Goal: Find contact information: Find contact information

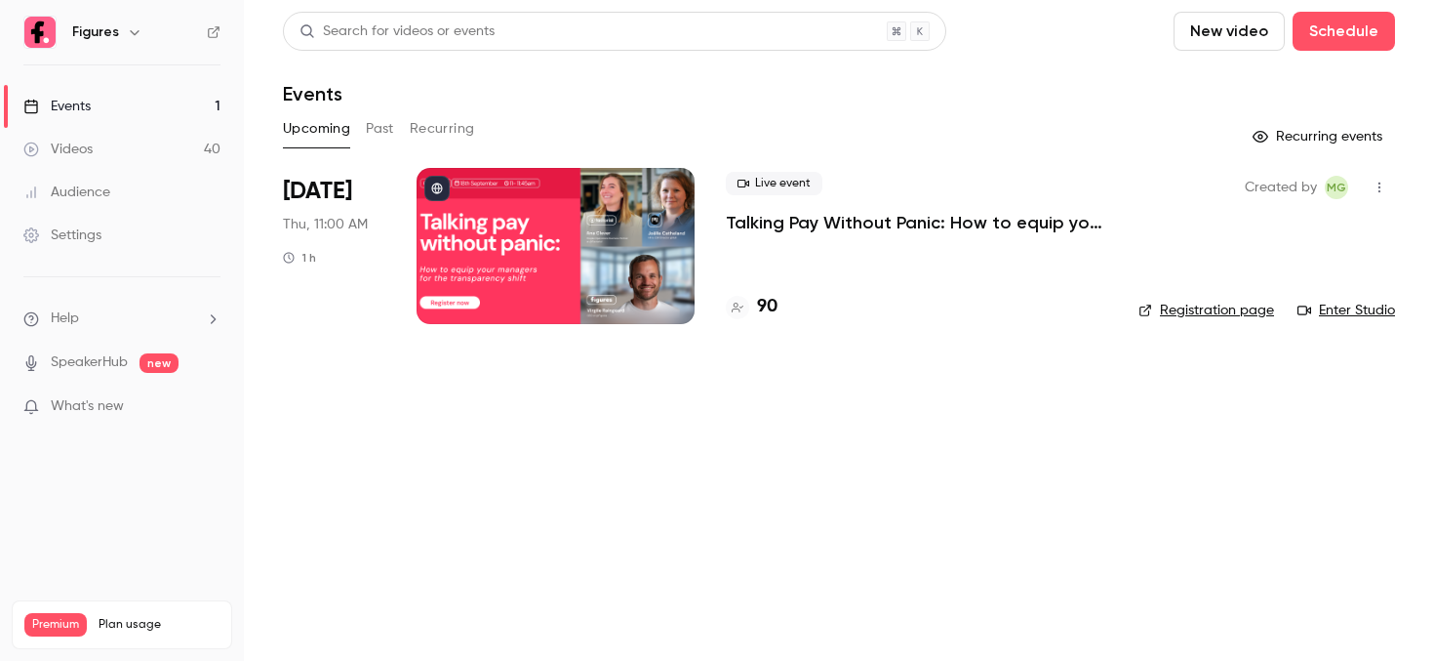
click at [714, 208] on li "[DATE] Thu, 11:00 AM 1 h Live event Talking Pay Without Panic: How to equip you…" at bounding box center [839, 258] width 1112 height 180
click at [647, 201] on div at bounding box center [556, 246] width 278 height 156
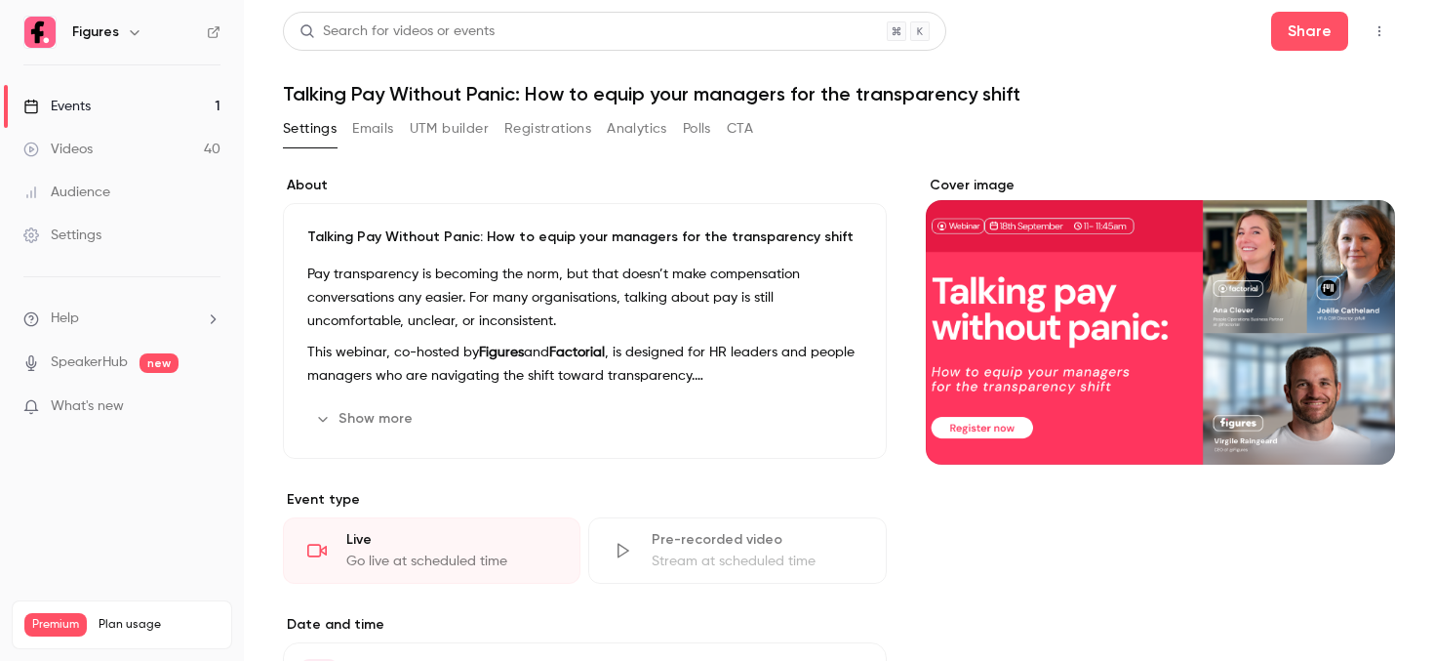
click at [555, 125] on button "Registrations" at bounding box center [547, 128] width 87 height 31
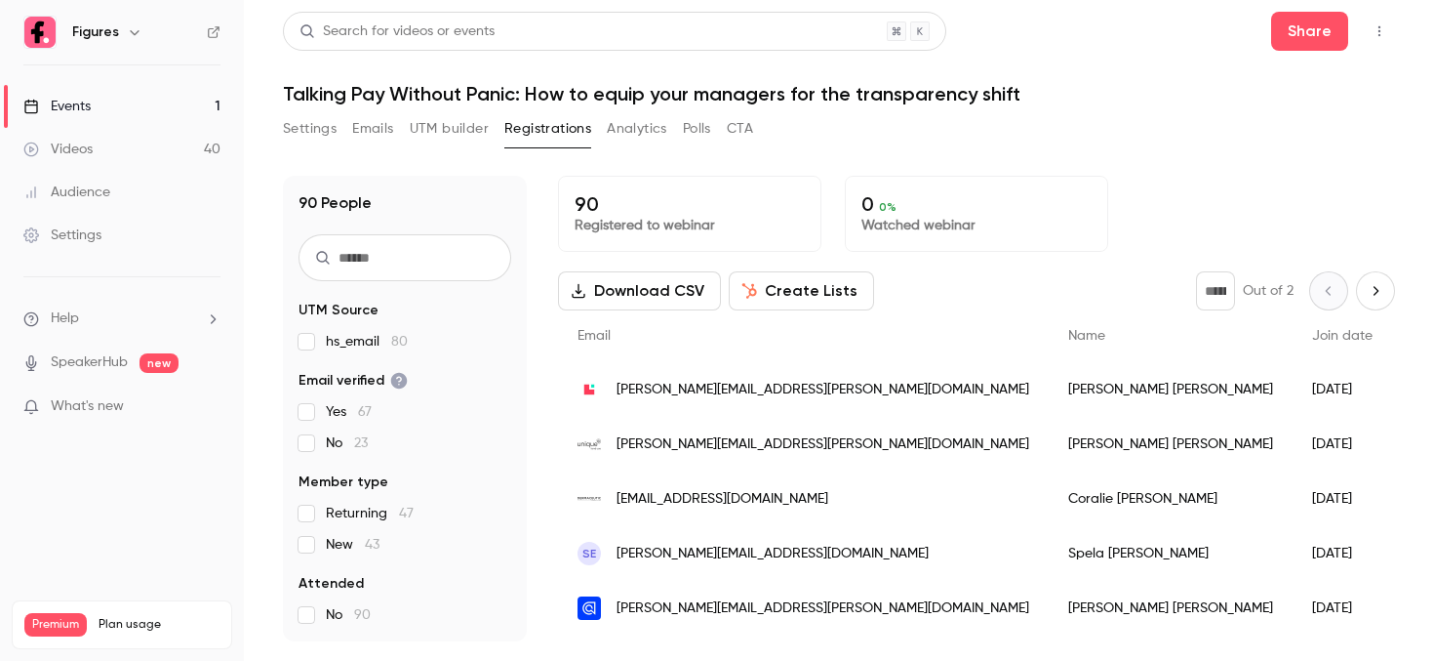
click at [361, 249] on input "text" at bounding box center [405, 257] width 213 height 47
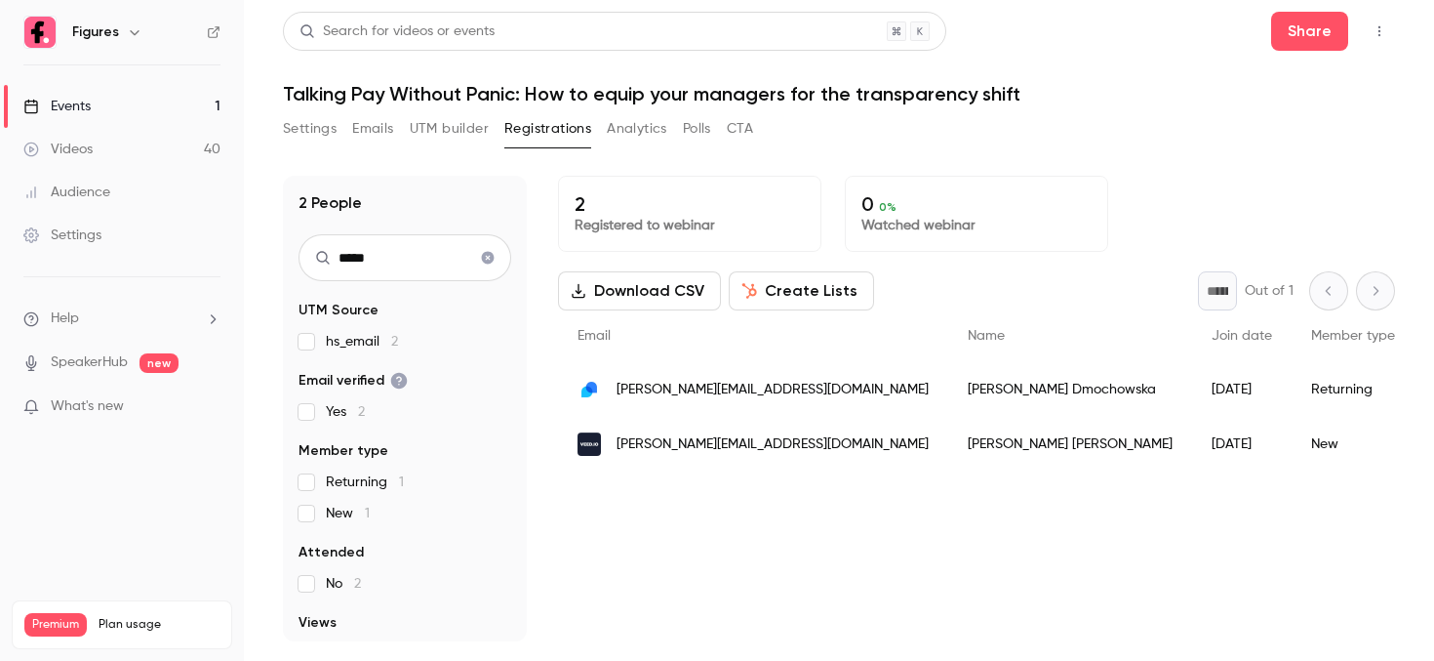
click at [948, 431] on div "[PERSON_NAME]" at bounding box center [1070, 444] width 244 height 55
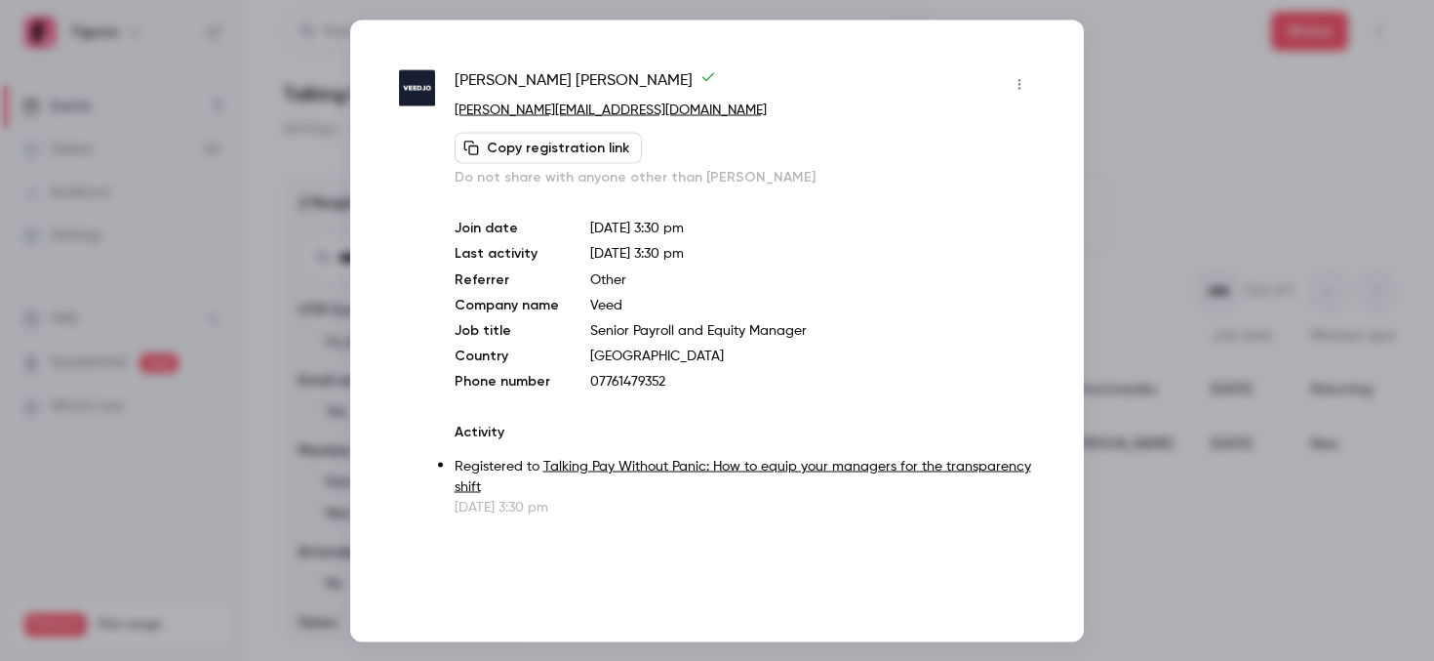
click at [606, 382] on p "07761479352" at bounding box center [812, 381] width 445 height 20
copy p "07761479352"
click at [1287, 41] on div at bounding box center [717, 330] width 1434 height 661
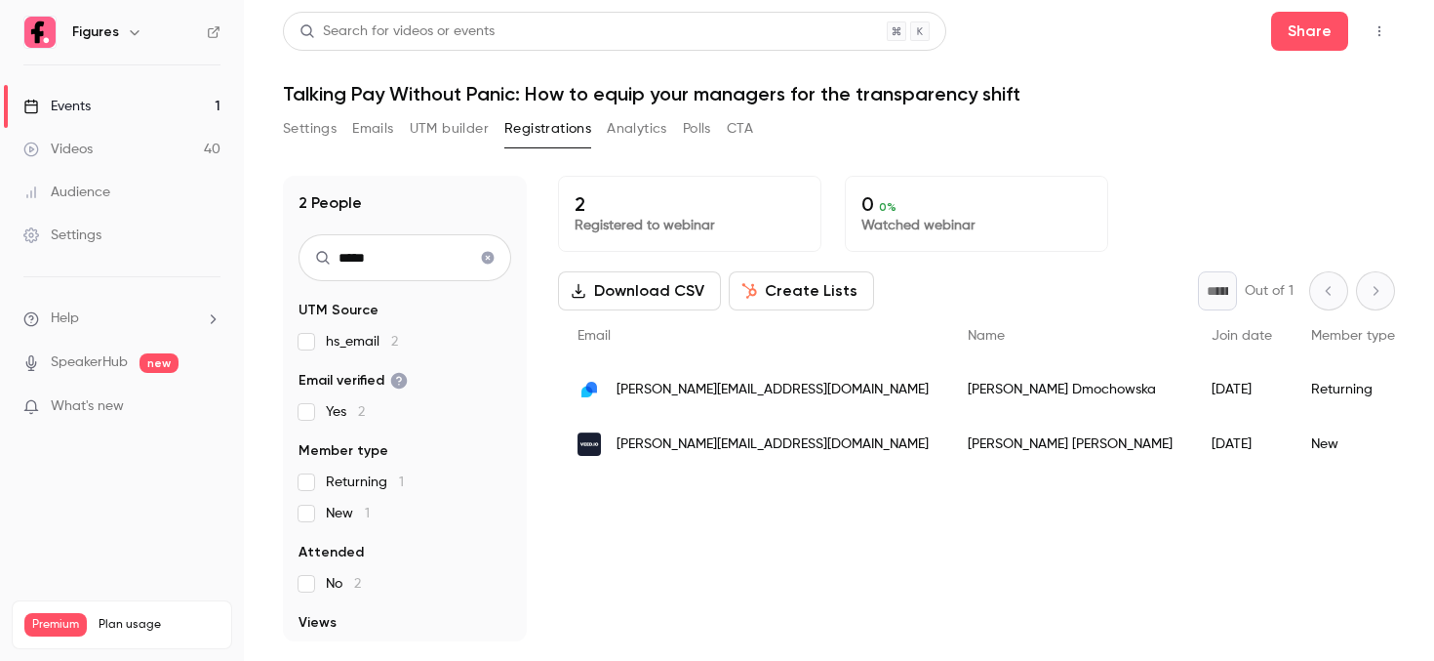
drag, startPoint x: 417, startPoint y: 253, endPoint x: 196, endPoint y: 245, distance: 220.7
click at [196, 245] on div "Figures Events 1 Videos 40 Audience Settings Help SpeakerHub new What's new Pre…" at bounding box center [717, 330] width 1434 height 661
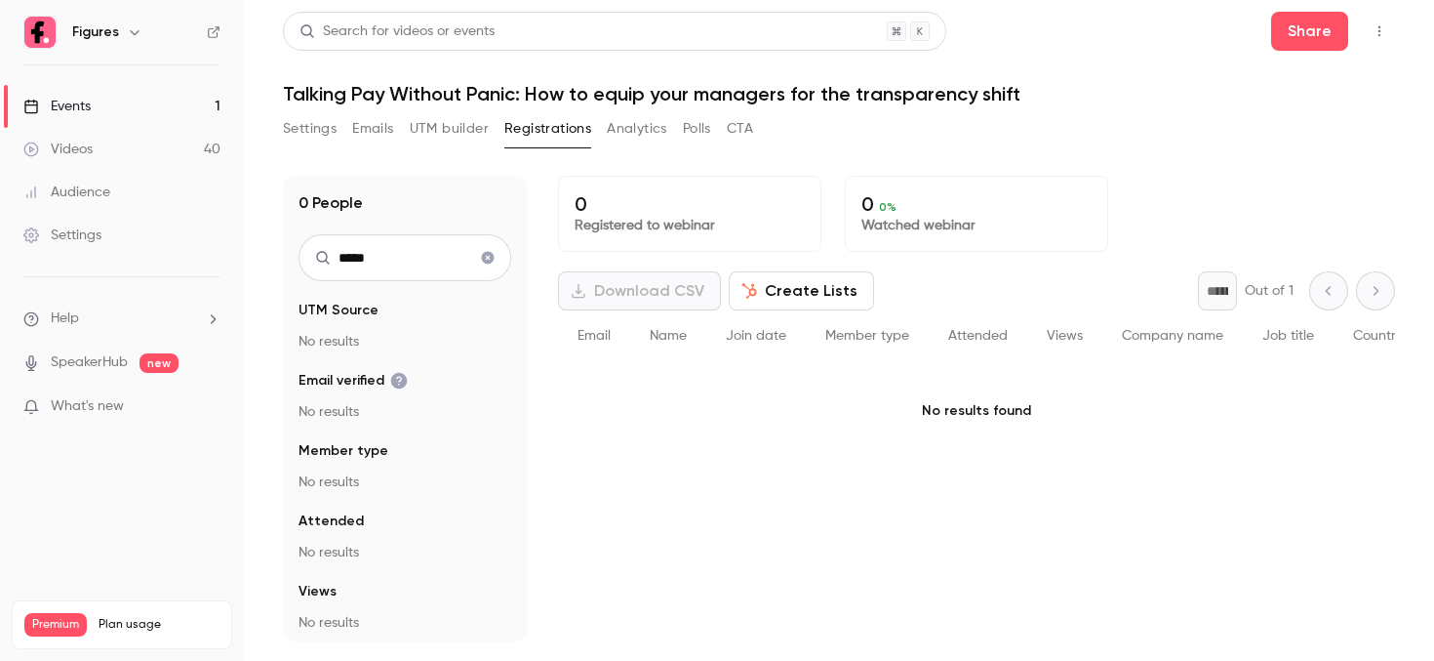
drag, startPoint x: 405, startPoint y: 239, endPoint x: 432, endPoint y: 268, distance: 40.0
click at [432, 268] on input "*****" at bounding box center [405, 257] width 213 height 47
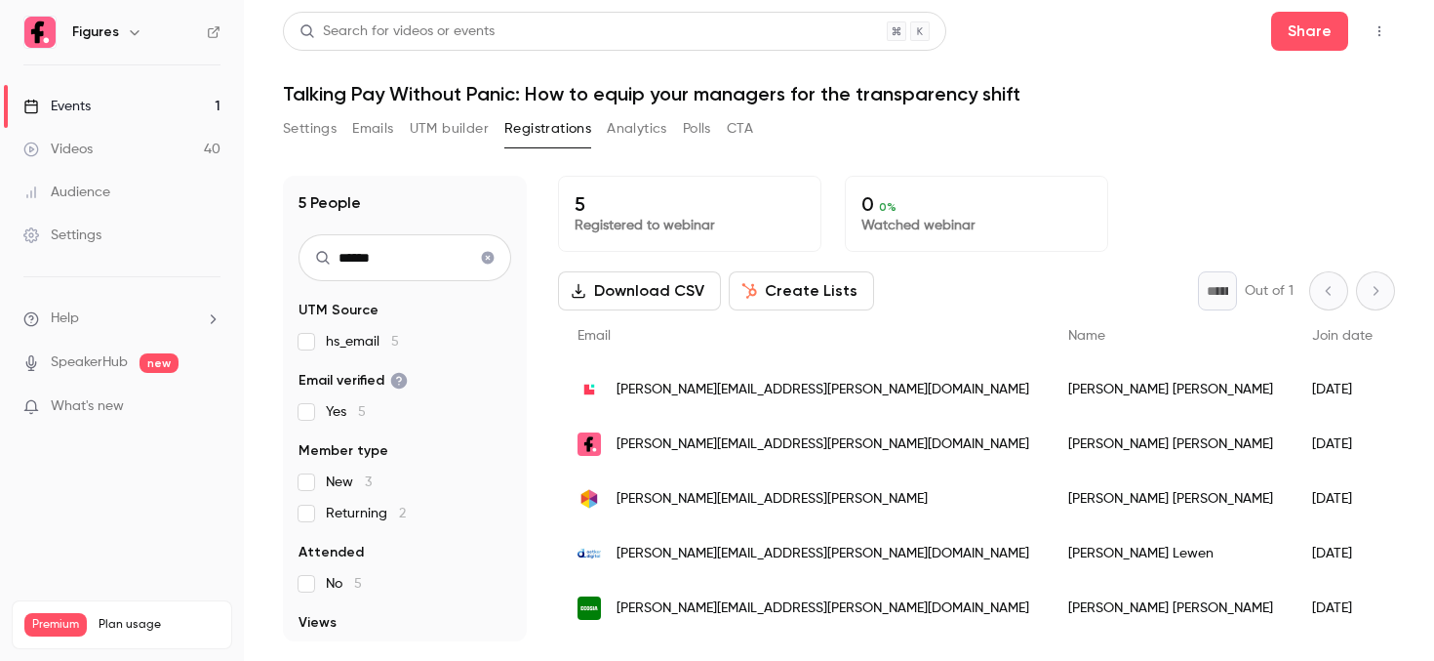
drag, startPoint x: 407, startPoint y: 257, endPoint x: 299, endPoint y: 257, distance: 108.3
click at [299, 257] on input "******" at bounding box center [405, 257] width 213 height 47
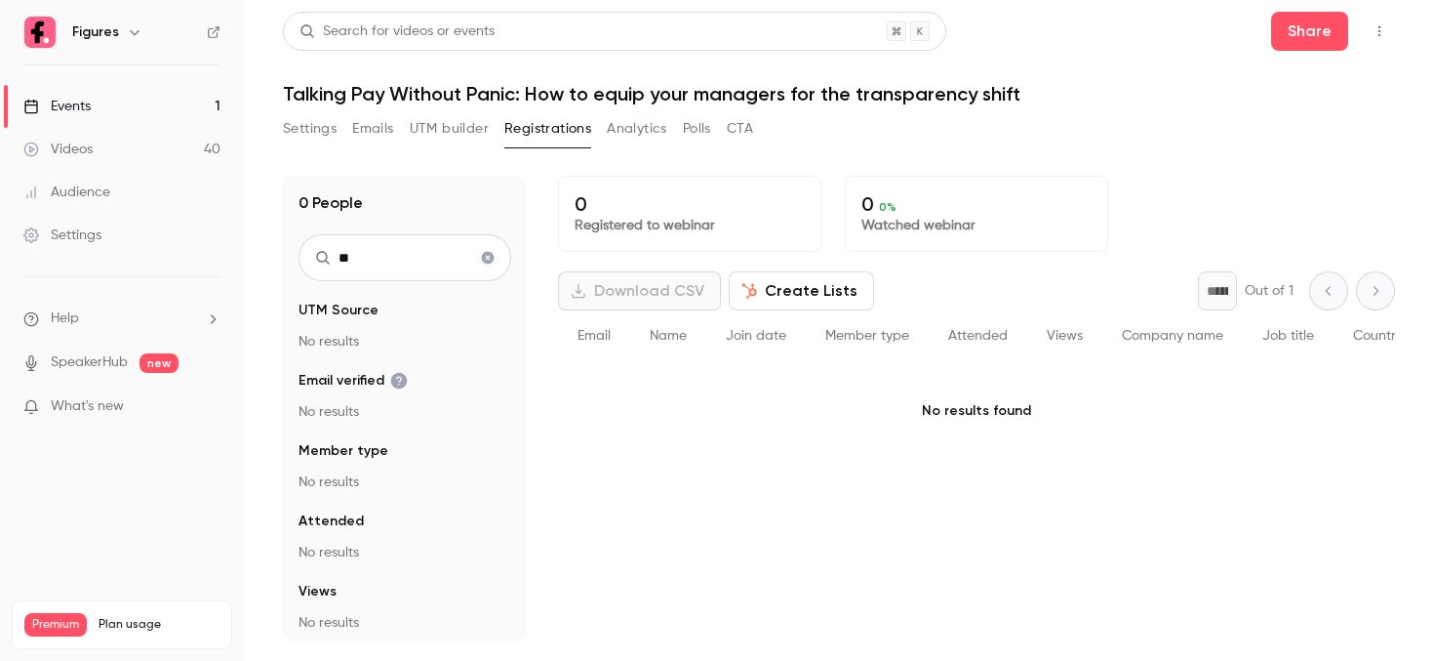
type input "*"
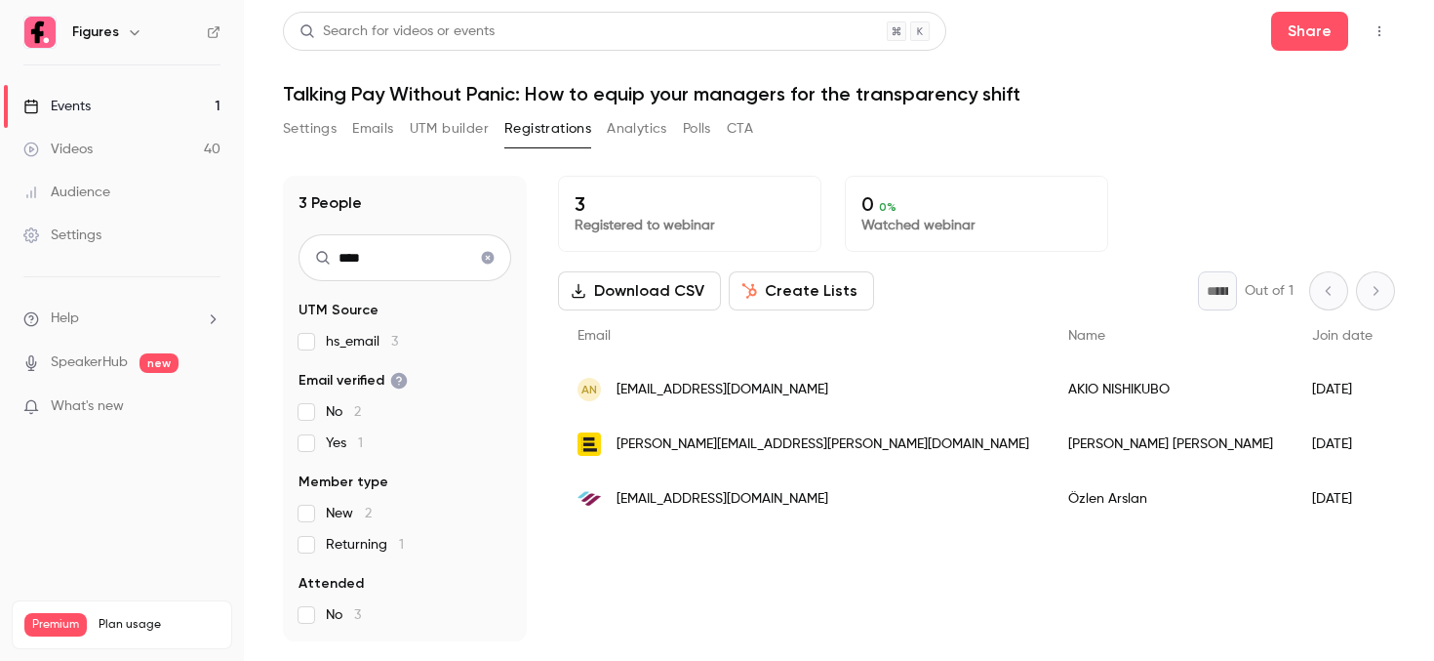
type input "****"
click at [744, 503] on span "[EMAIL_ADDRESS][DOMAIN_NAME]" at bounding box center [723, 499] width 212 height 20
